Goal: Go to known website: Access a specific website the user already knows

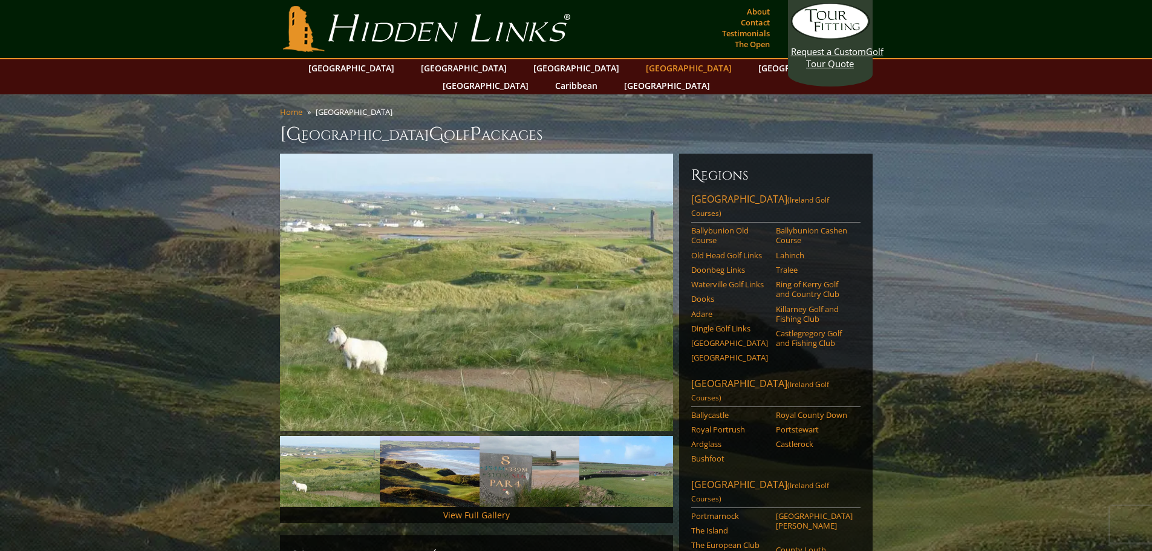
click at [640, 68] on link "[GEOGRAPHIC_DATA]" at bounding box center [689, 68] width 98 height 18
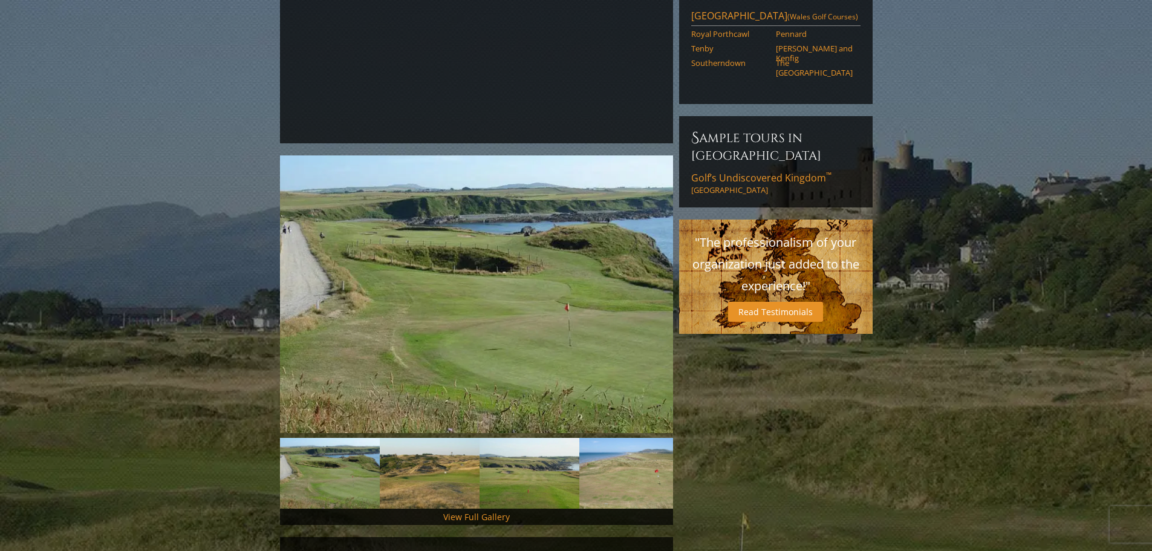
scroll to position [181, 0]
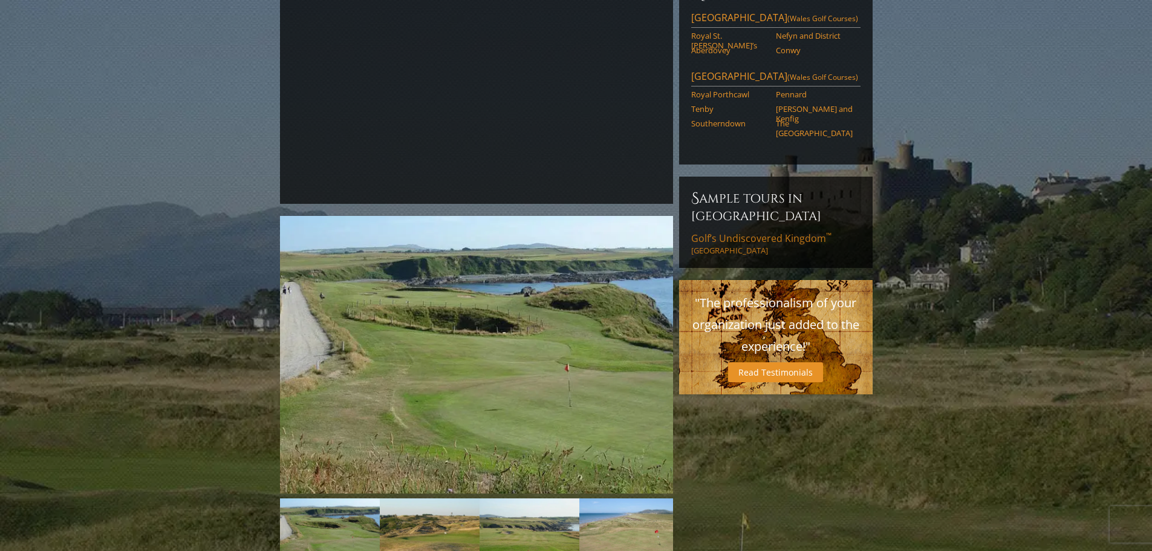
click at [733, 232] on span "Golf’s Undiscovered Kingdom ™" at bounding box center [761, 238] width 140 height 13
